Goal: Use online tool/utility: Utilize a website feature to perform a specific function

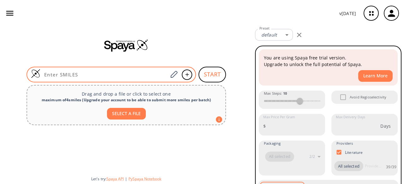
click at [129, 74] on input at bounding box center [103, 75] width 127 height 6
paste input "OS(C1=CC=C(B(O)O)C=C1)(=O)=O"
type input "OS(C1=CC=C(B(O)O)C=C1)(=O)=O"
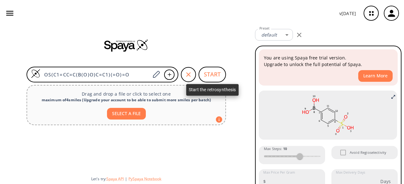
click at [209, 74] on button "START" at bounding box center [211, 75] width 27 height 16
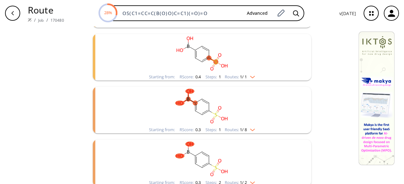
scroll to position [126, 0]
click at [207, 102] on ellipse "clusters" at bounding box center [208, 102] width 5 height 5
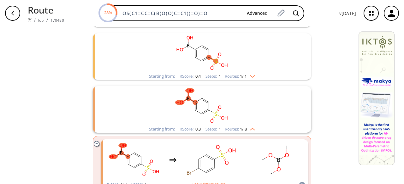
scroll to position [189, 0]
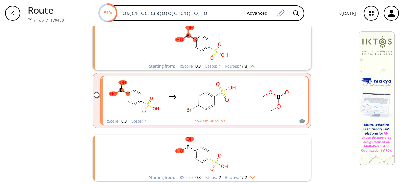
click at [199, 103] on rect "clusters" at bounding box center [211, 97] width 57 height 39
click at [254, 105] on rect "clusters" at bounding box center [274, 97] width 57 height 39
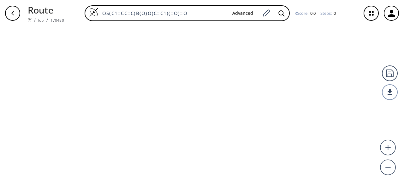
click at [301, 119] on div at bounding box center [202, 105] width 404 height 158
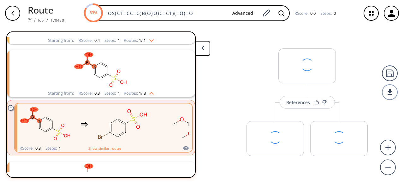
scroll to position [120, 0]
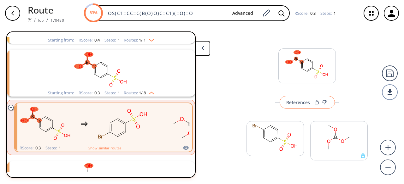
click at [298, 101] on div "References" at bounding box center [298, 103] width 24 height 4
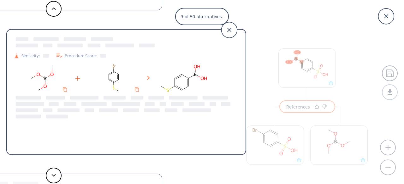
click at [285, 20] on div "9 of 50 alternatives:" at bounding box center [202, 16] width 404 height 17
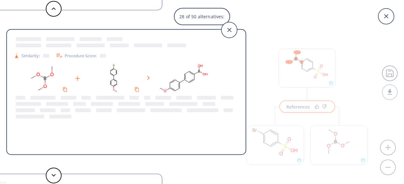
click at [228, 29] on icon at bounding box center [229, 30] width 20 height 20
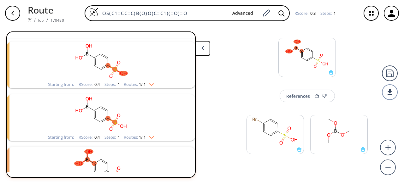
scroll to position [0, 0]
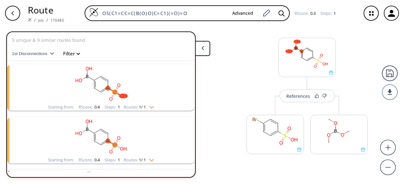
click at [137, 88] on rect "clusters" at bounding box center [101, 83] width 164 height 39
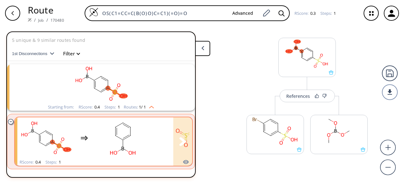
click at [102, 137] on rect "clusters" at bounding box center [122, 138] width 57 height 39
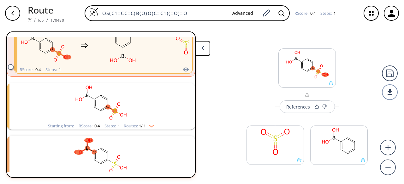
scroll to position [95, 0]
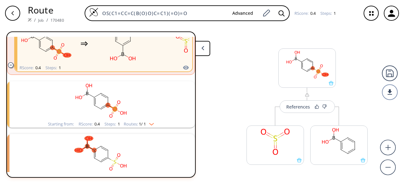
click at [143, 102] on rect "clusters" at bounding box center [101, 100] width 164 height 39
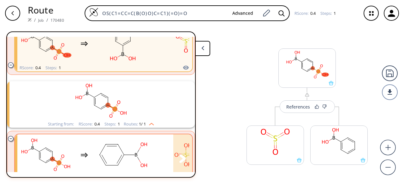
click at [86, 143] on div "clusters" at bounding box center [115, 155] width 197 height 41
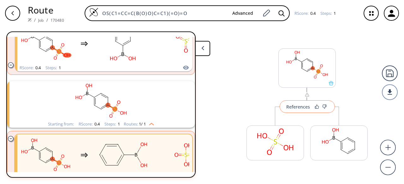
click at [291, 107] on div "References" at bounding box center [298, 107] width 24 height 4
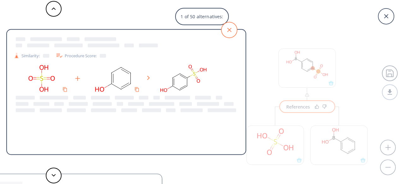
click at [231, 31] on icon at bounding box center [229, 30] width 16 height 16
